Goal: Task Accomplishment & Management: Manage account settings

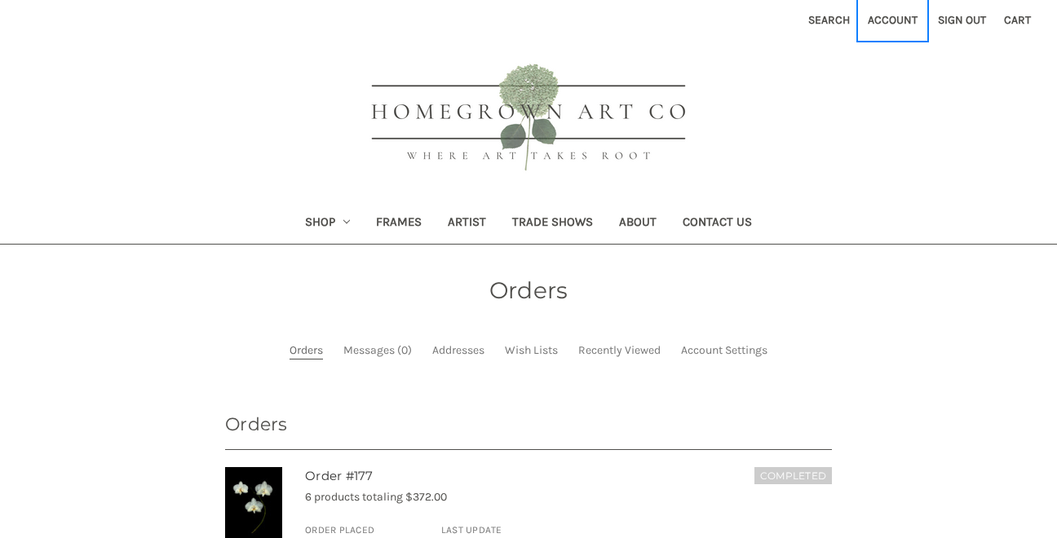
click at [886, 22] on link "Account" at bounding box center [893, 20] width 68 height 40
click at [760, 347] on link "Account Settings" at bounding box center [724, 350] width 86 height 17
